Goal: Information Seeking & Learning: Learn about a topic

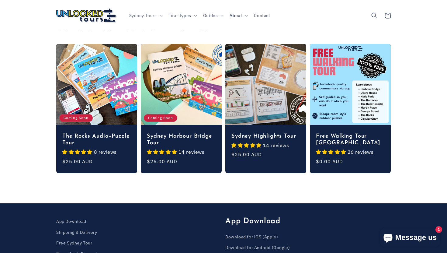
scroll to position [796, 0]
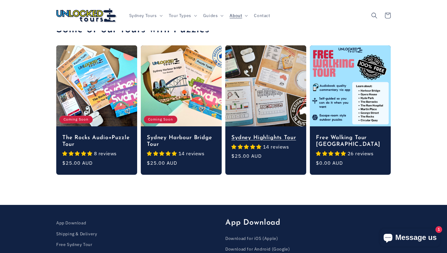
click at [269, 134] on link "Sydney Highlights Tour" at bounding box center [266, 137] width 69 height 7
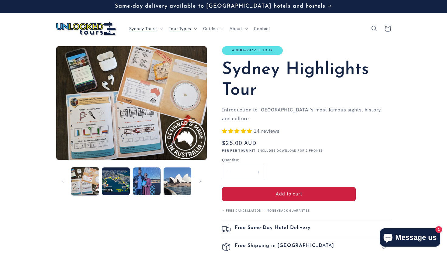
click at [118, 173] on button "Load image 2 in gallery view" at bounding box center [116, 181] width 28 height 28
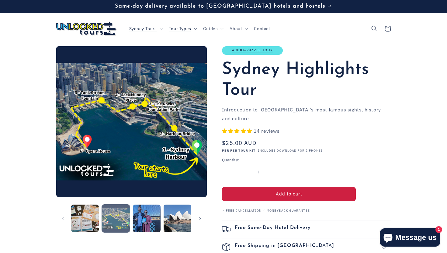
click at [120, 213] on button "Load image 2 in gallery view" at bounding box center [116, 218] width 28 height 28
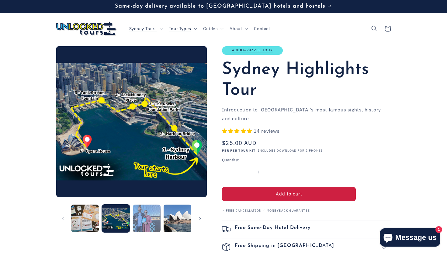
click at [141, 217] on button "Load image 3 in gallery view" at bounding box center [147, 218] width 28 height 28
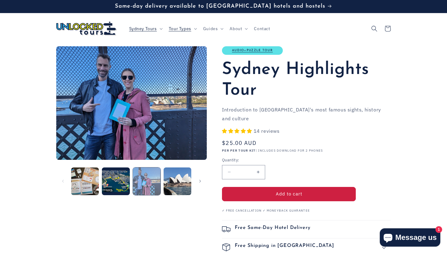
click at [151, 182] on button "Load image 3 in gallery view" at bounding box center [147, 181] width 28 height 28
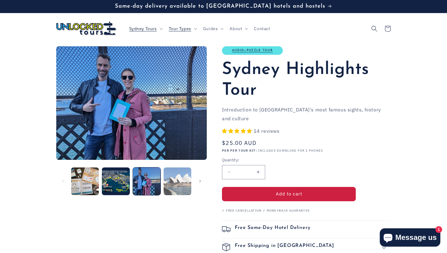
click at [175, 183] on button "Load image 4 in gallery view" at bounding box center [178, 181] width 28 height 28
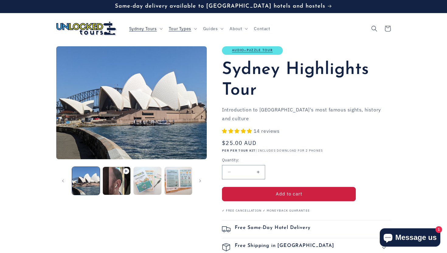
scroll to position [0, 92]
click at [62, 184] on button "Slide left" at bounding box center [62, 180] width 13 height 13
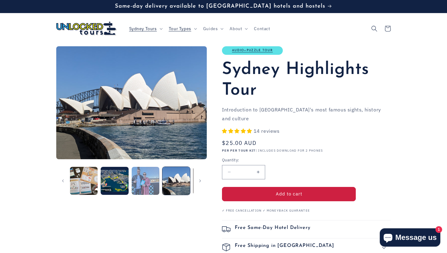
scroll to position [0, 0]
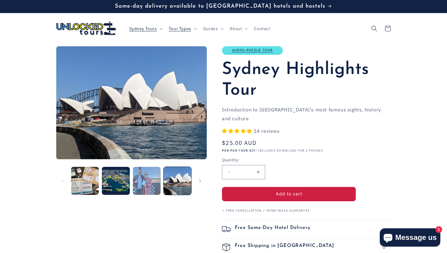
click at [148, 176] on button "Load image 3 in gallery view" at bounding box center [147, 181] width 28 height 28
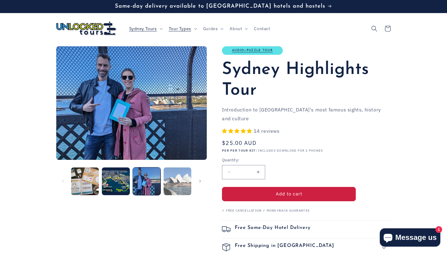
click at [174, 180] on button "Load image 4 in gallery view" at bounding box center [178, 181] width 28 height 28
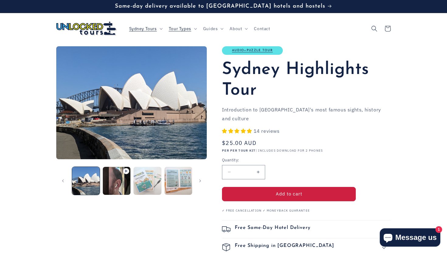
scroll to position [0, 92]
click at [149, 177] on button "Load image 5 in gallery view" at bounding box center [147, 181] width 28 height 28
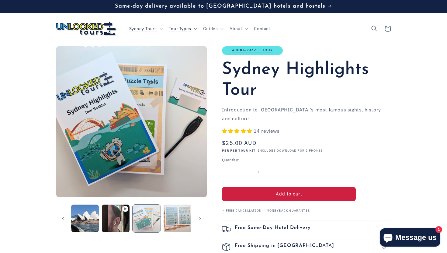
click at [144, 222] on button "Load image 5 in gallery view" at bounding box center [147, 218] width 28 height 28
click at [175, 217] on button "Load image 6 in gallery view" at bounding box center [178, 218] width 28 height 28
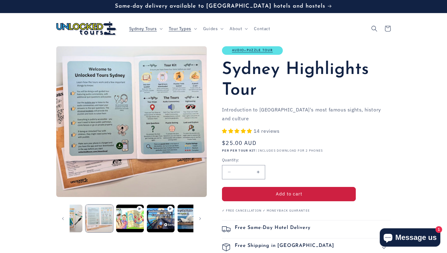
scroll to position [0, 184]
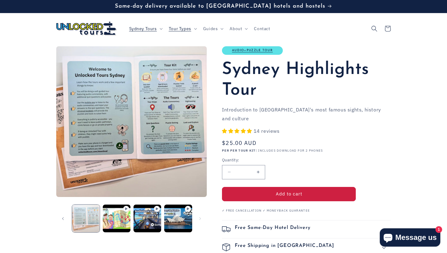
click at [94, 220] on button "Load image 6 in gallery view" at bounding box center [86, 218] width 28 height 28
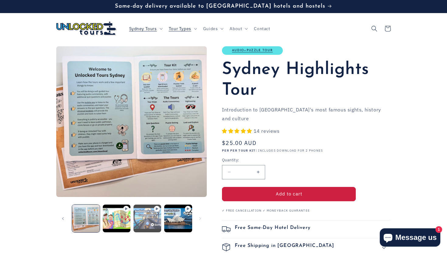
click at [150, 216] on button "Play video 3 in gallery view" at bounding box center [148, 218] width 28 height 28
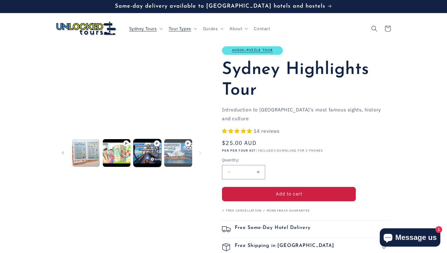
click at [176, 151] on button "Play video 4 in gallery view" at bounding box center [178, 153] width 28 height 28
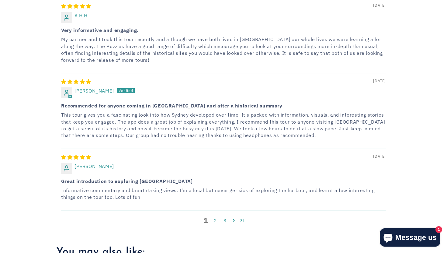
scroll to position [1262, 0]
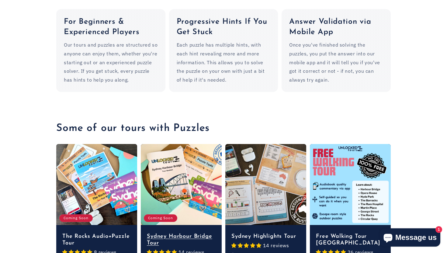
scroll to position [761, 0]
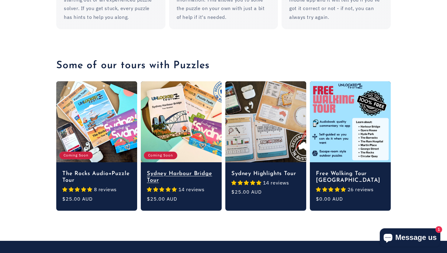
click at [178, 170] on link "Sydney Harbour Bridge Tour" at bounding box center [181, 176] width 69 height 13
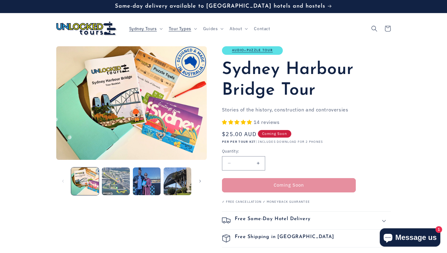
click at [110, 191] on button "Load image 2 in gallery view" at bounding box center [116, 181] width 28 height 28
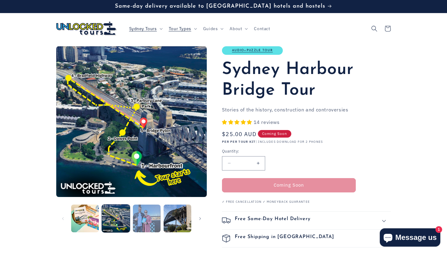
click at [143, 214] on button "Load image 3 in gallery view" at bounding box center [147, 218] width 28 height 28
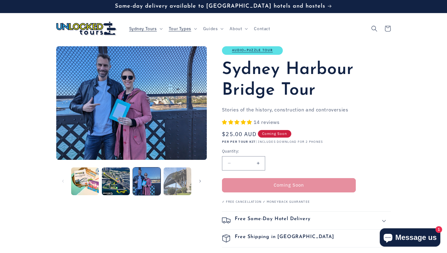
click at [177, 187] on button "Load image 4 in gallery view" at bounding box center [178, 181] width 28 height 28
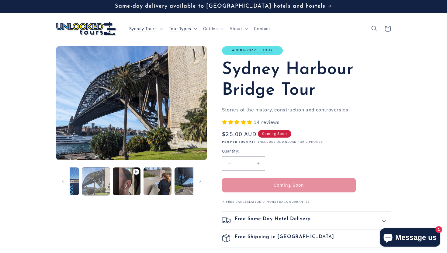
scroll to position [0, 92]
